Goal: Information Seeking & Learning: Learn about a topic

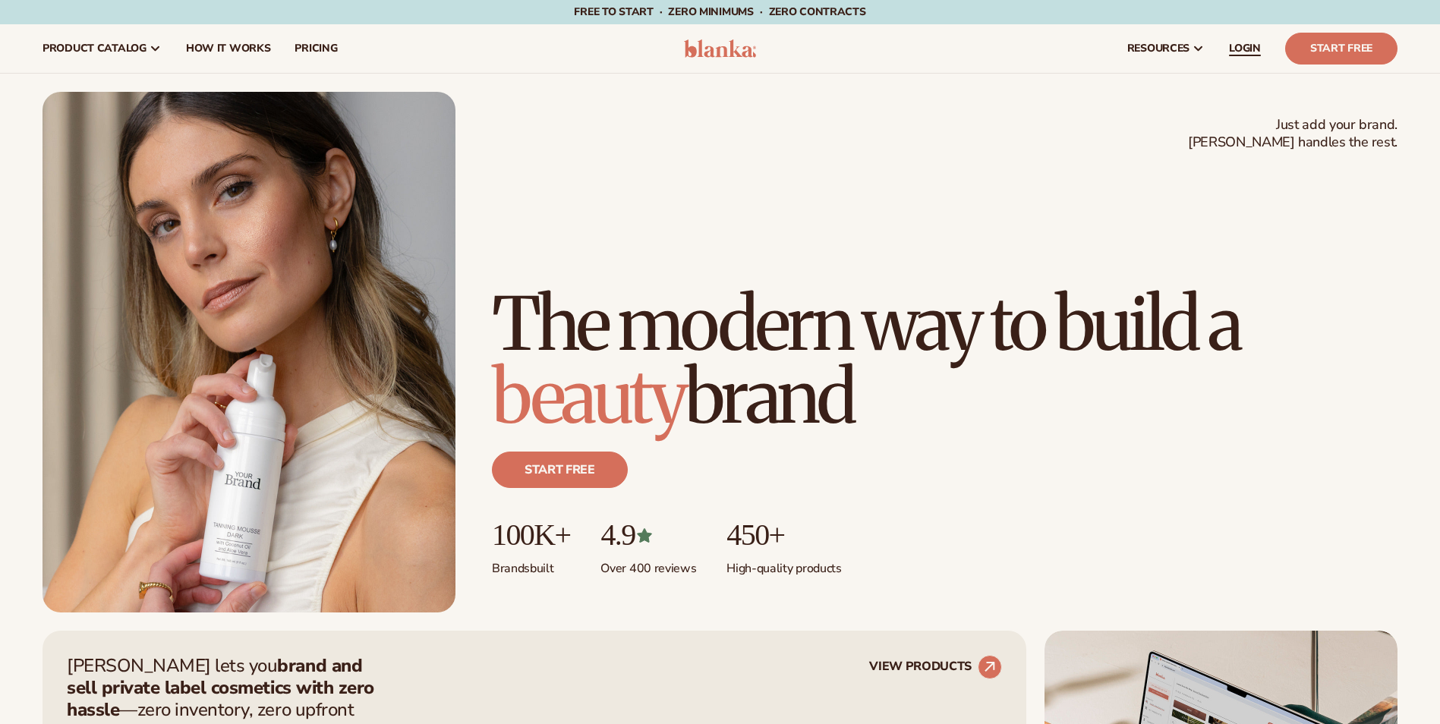
click at [1249, 46] on span "LOGIN" at bounding box center [1245, 49] width 32 height 12
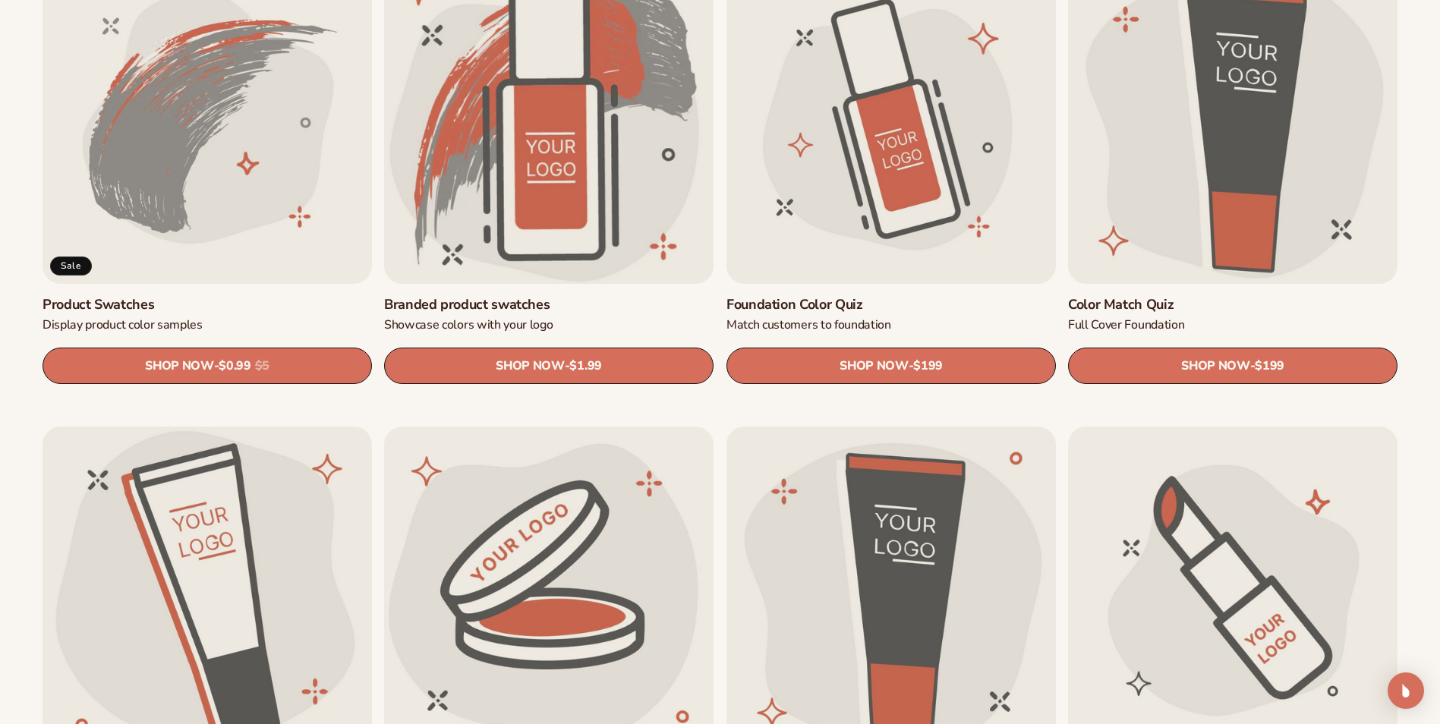
scroll to position [1063, 0]
